Goal: Task Accomplishment & Management: Manage account settings

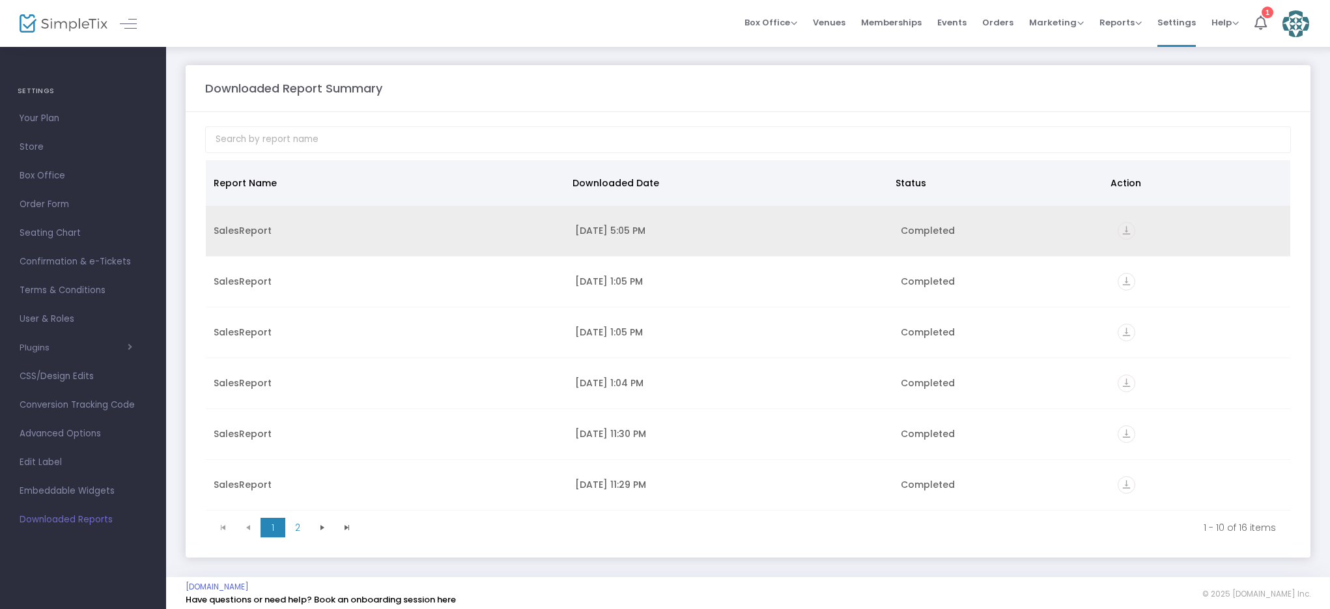
click at [608, 238] on td "9/14/2025 5:05 PM" at bounding box center [730, 231] width 326 height 51
click at [911, 231] on div "Completed" at bounding box center [1001, 230] width 201 height 13
click at [1125, 229] on icon "vertical_align_bottom" at bounding box center [1127, 231] width 18 height 18
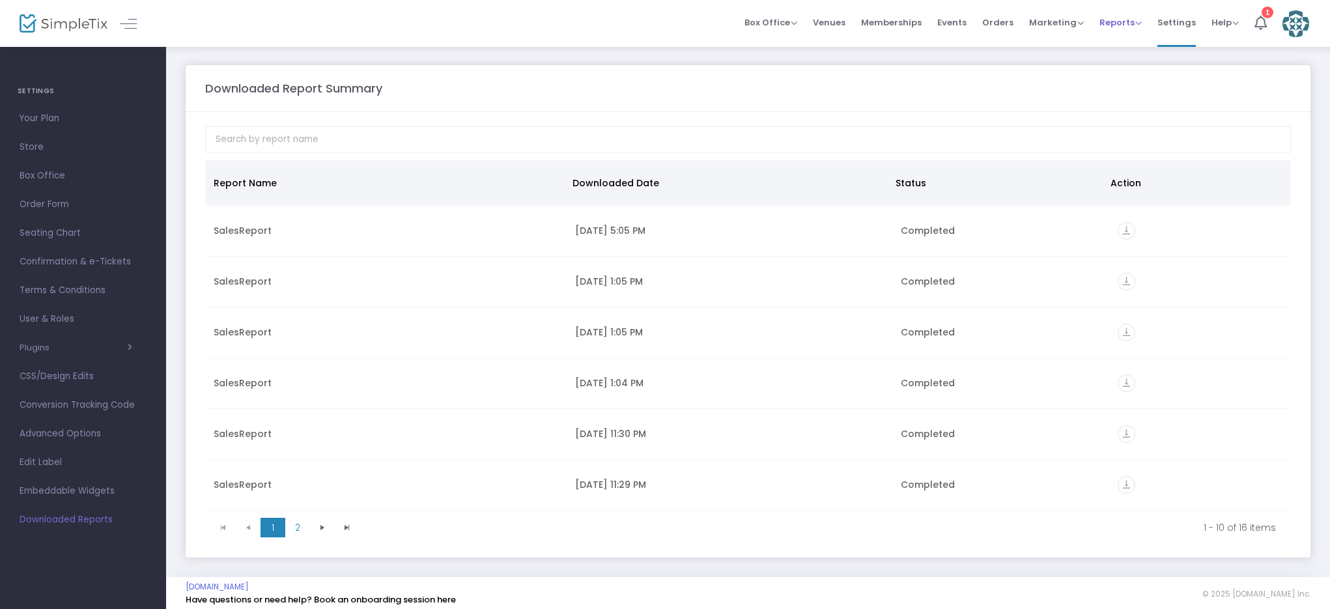
click at [1106, 31] on span "Reports Analytics Sales Reports Download" at bounding box center [1121, 22] width 42 height 33
click at [1007, 24] on span "Orders" at bounding box center [997, 22] width 31 height 33
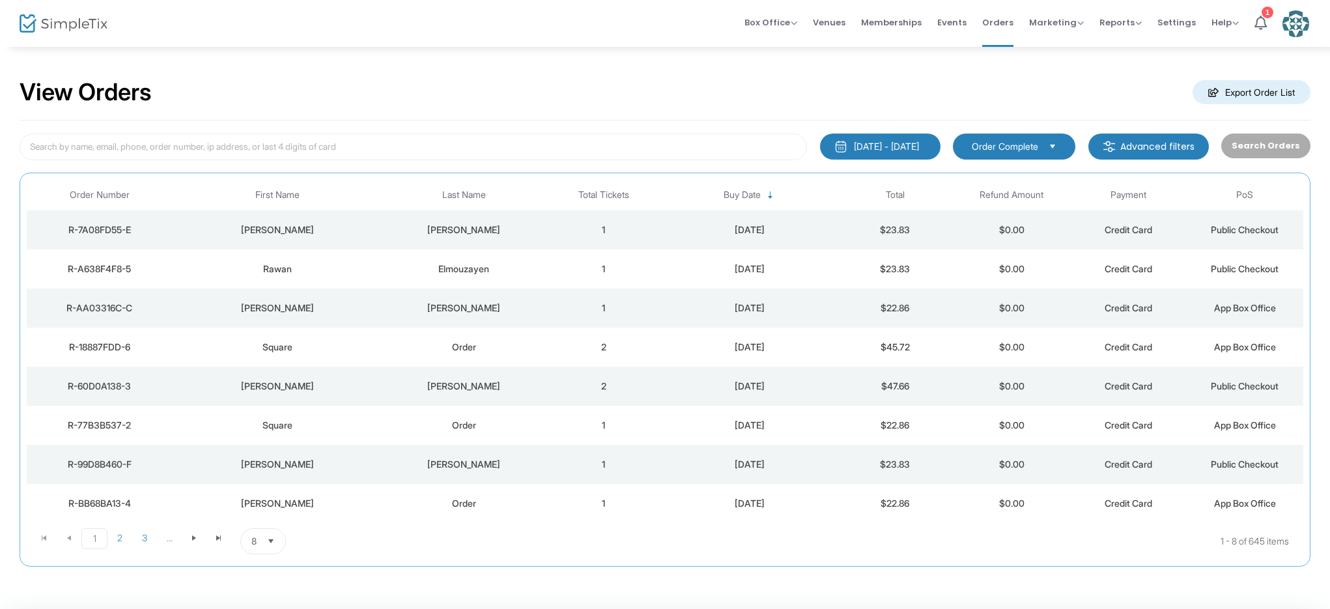
click at [876, 235] on td "$23.83" at bounding box center [895, 229] width 117 height 39
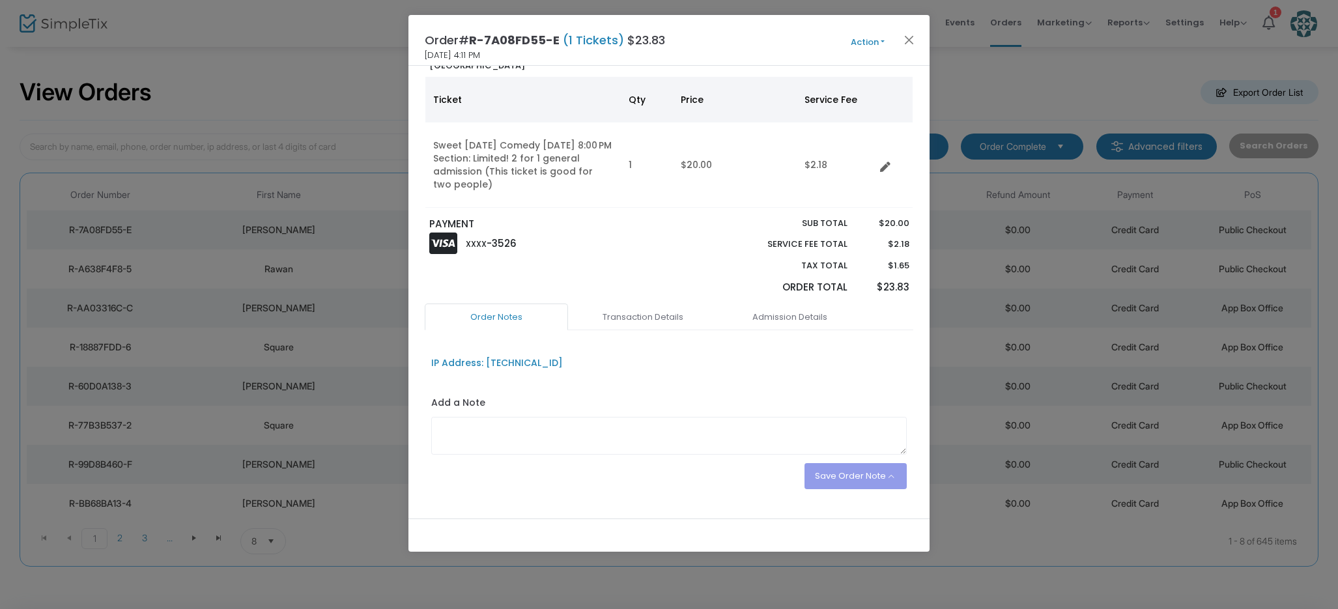
scroll to position [111, 0]
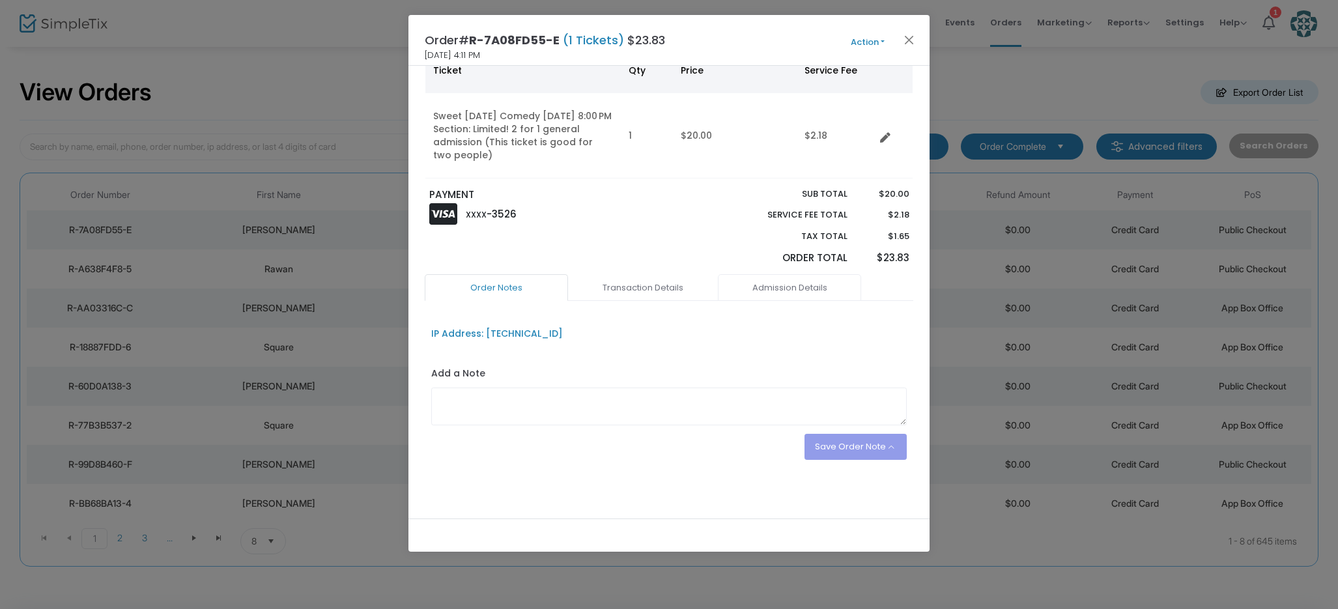
click at [768, 282] on link "Admission Details" at bounding box center [789, 287] width 143 height 27
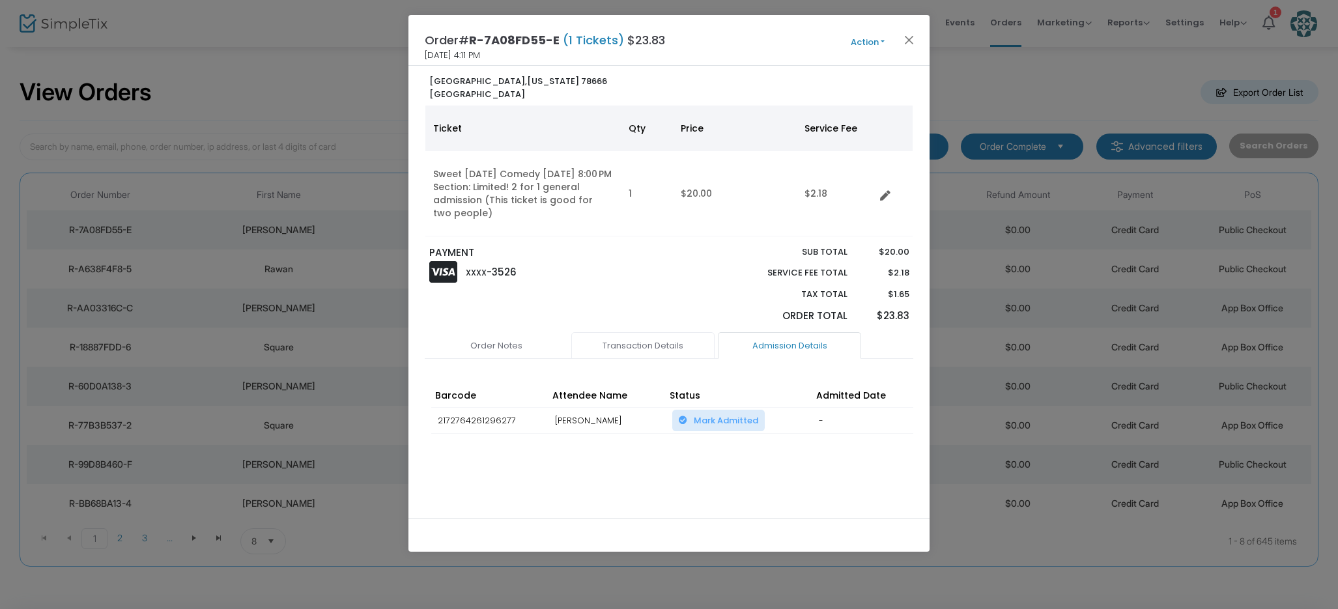
click at [648, 336] on link "Transaction Details" at bounding box center [642, 345] width 143 height 27
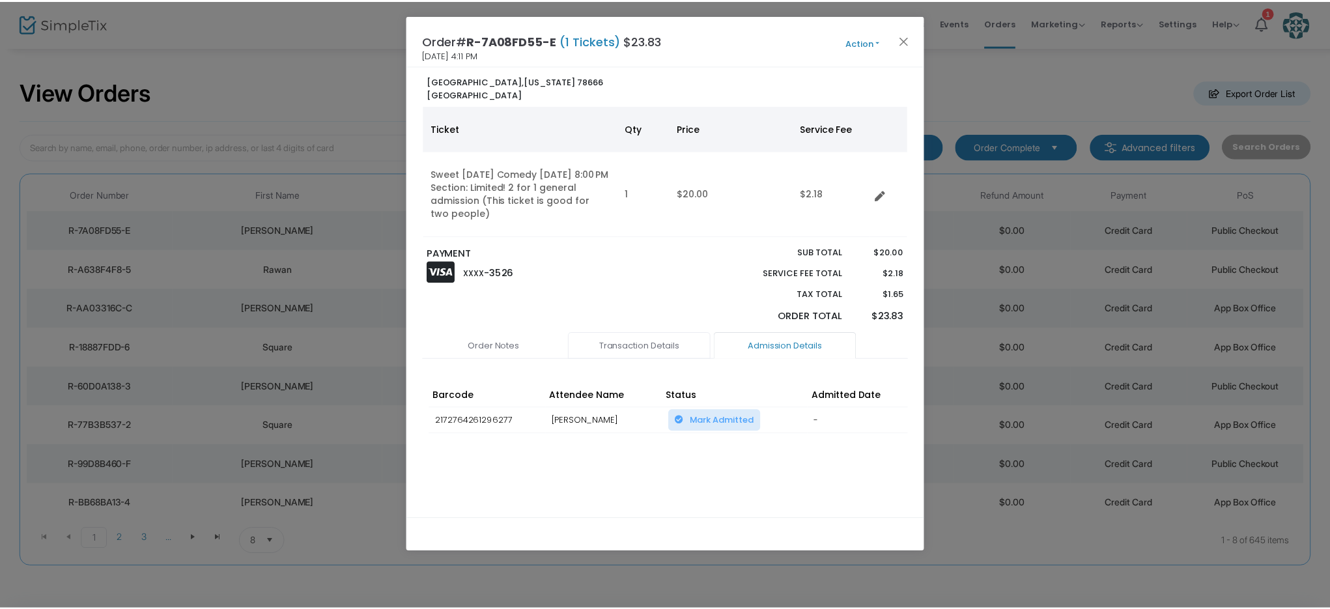
scroll to position [111, 0]
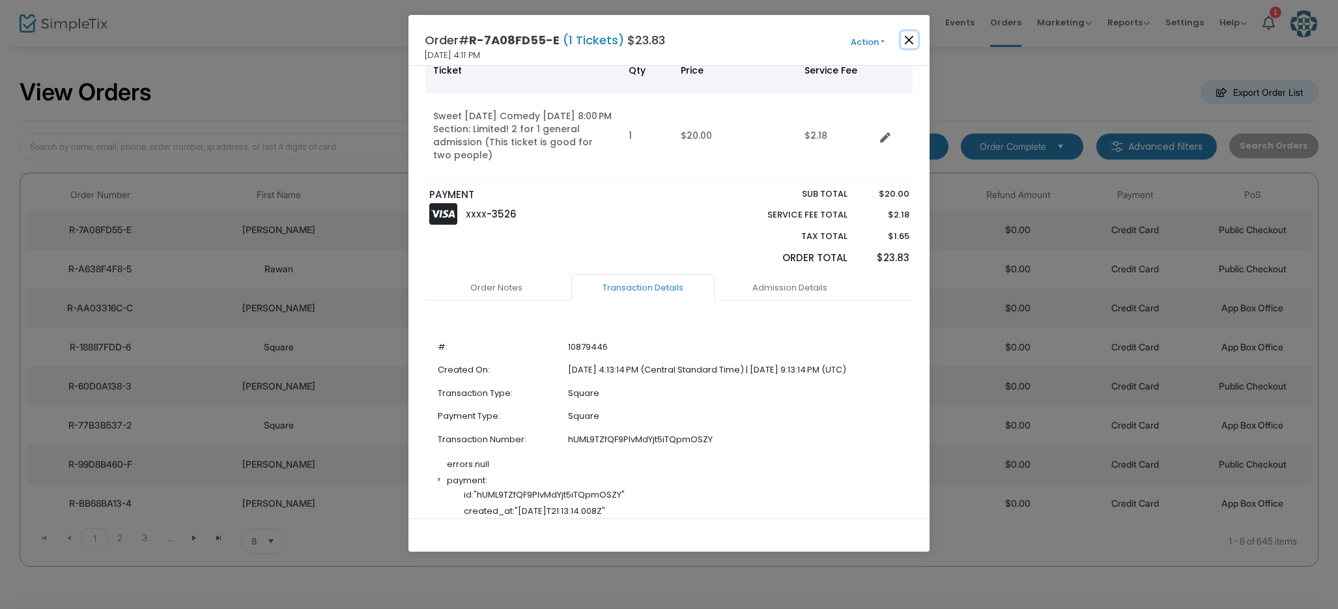
click at [910, 41] on button "Close" at bounding box center [909, 39] width 17 height 17
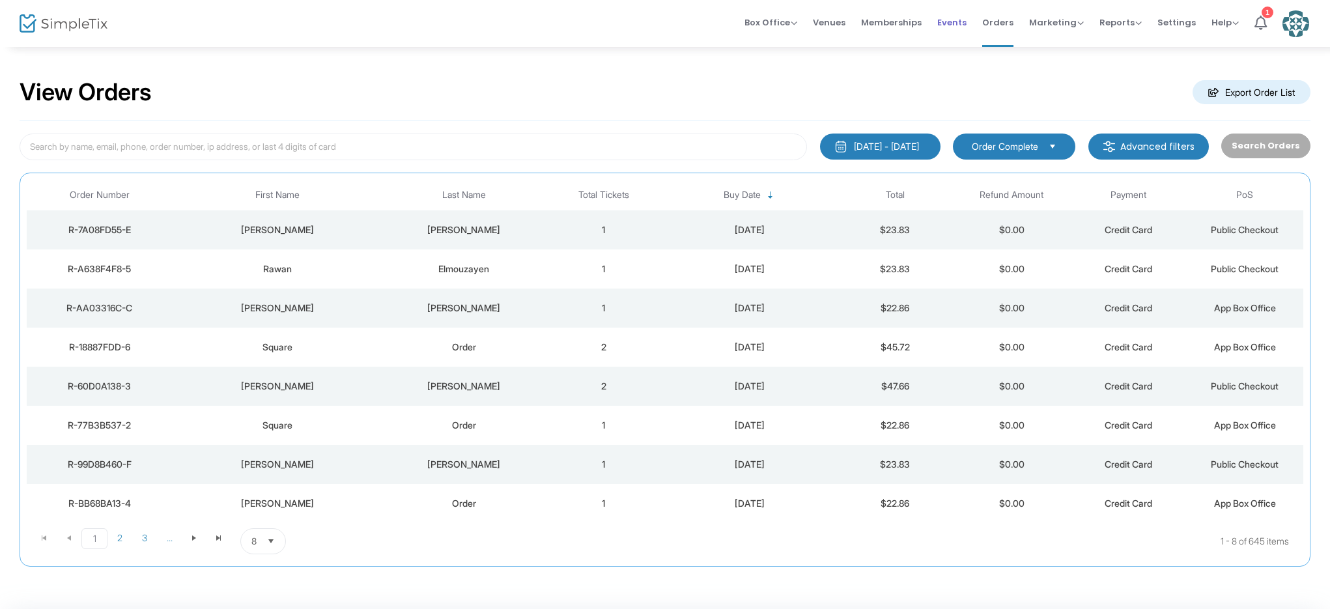
click at [956, 19] on span "Events" at bounding box center [952, 22] width 29 height 33
